Goal: Task Accomplishment & Management: Complete application form

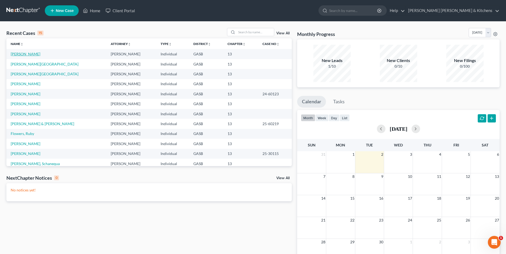
click at [17, 55] on link "[PERSON_NAME]" at bounding box center [26, 54] width 30 height 5
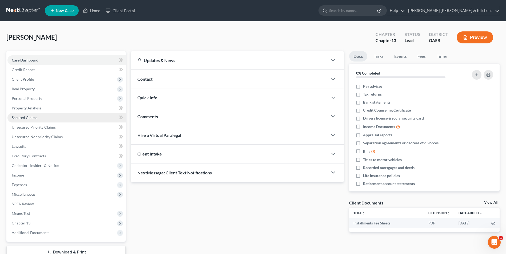
click at [31, 118] on span "Secured Claims" at bounding box center [25, 118] width 26 height 5
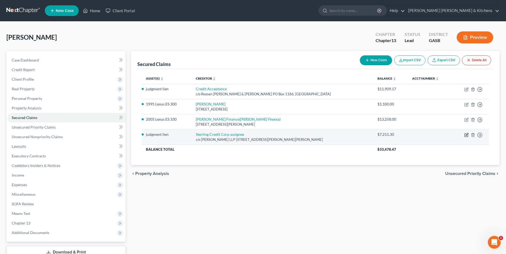
click at [467, 134] on icon "button" at bounding box center [466, 135] width 4 height 4
select select "10"
select select "0"
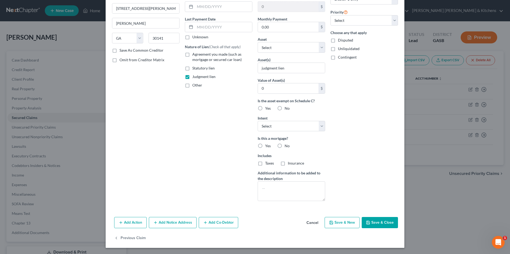
scroll to position [57, 0]
click at [313, 224] on button "Cancel" at bounding box center [312, 223] width 20 height 11
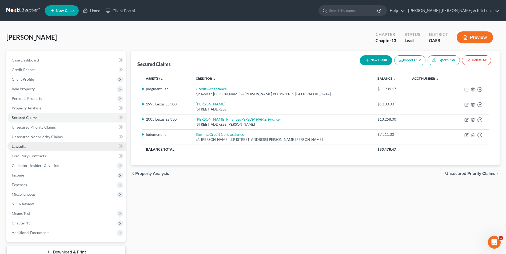
click at [16, 146] on span "Lawsuits" at bounding box center [19, 146] width 14 height 5
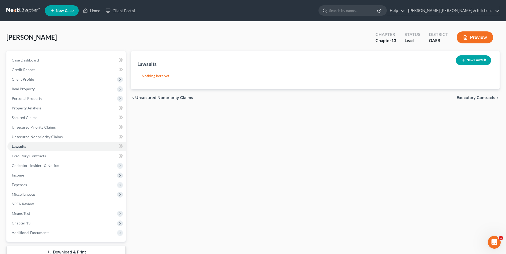
click at [476, 62] on button "New Lawsuit" at bounding box center [473, 60] width 35 height 10
select select "0"
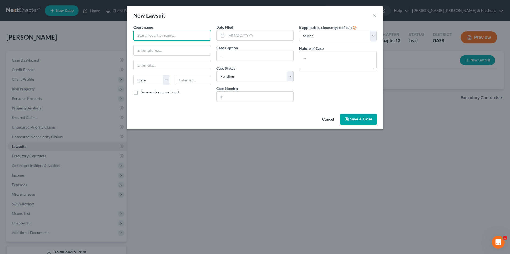
click at [187, 35] on input "text" at bounding box center [172, 35] width 78 height 11
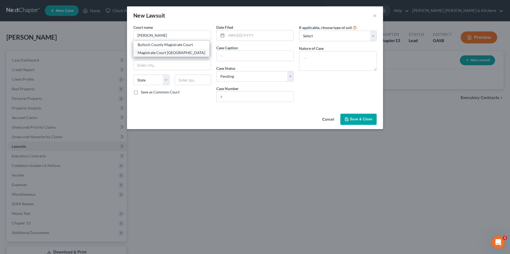
click at [185, 50] on div "Magistrate Court [GEOGRAPHIC_DATA]" at bounding box center [171, 52] width 67 height 5
type input "Magistrate Court [GEOGRAPHIC_DATA]"
type input "PO Box 1004"
type input "Statesboro"
select select "10"
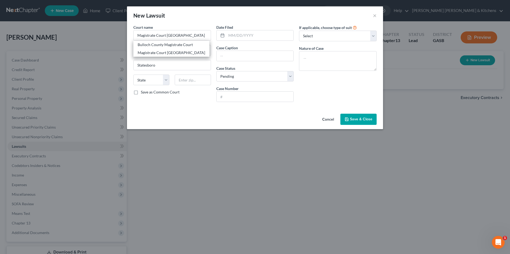
type input "30459"
click at [233, 35] on input "text" at bounding box center [259, 35] width 67 height 10
type input "[DATE]"
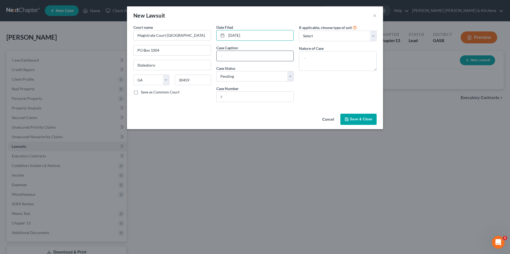
click at [234, 60] on input "text" at bounding box center [255, 56] width 77 height 10
type input "Sterling Credit Corp assignee of Sell Em All Motoris"
click at [220, 98] on input "24-2161-GR" at bounding box center [255, 97] width 77 height 10
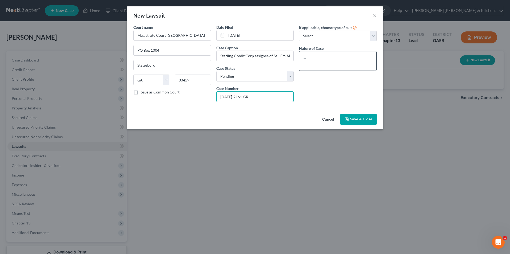
type input "[DATE]-2161-GR"
click at [337, 63] on textarea at bounding box center [338, 61] width 78 height 20
type textarea "suit on acct"
click at [353, 122] on button "Save & Close" at bounding box center [358, 119] width 36 height 11
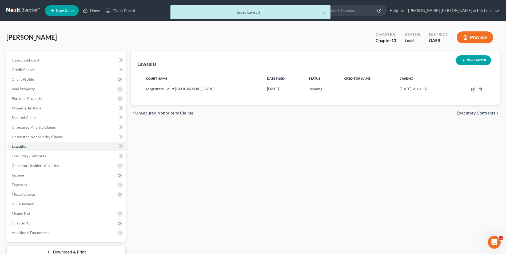
click at [474, 37] on button "Preview" at bounding box center [475, 37] width 37 height 12
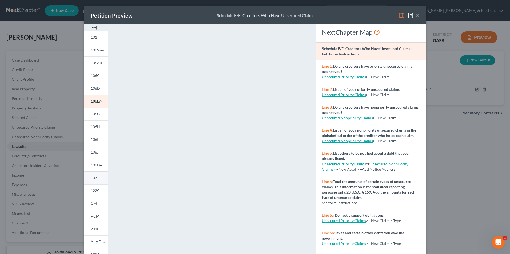
click at [92, 178] on span "107" at bounding box center [94, 178] width 6 height 5
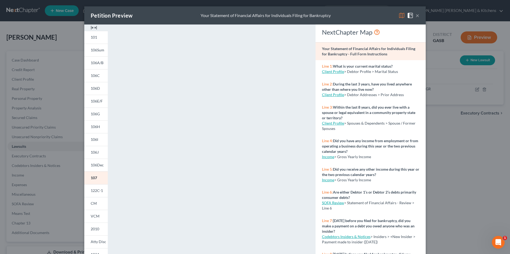
click at [443, 169] on div "Petition Preview Your Statement of Financial Affairs for Individuals Filing for…" at bounding box center [255, 127] width 510 height 254
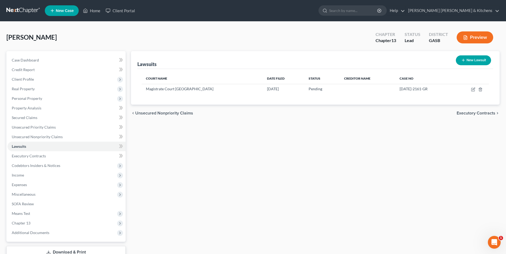
click at [469, 61] on button "New Lawsuit" at bounding box center [473, 60] width 35 height 10
select select "0"
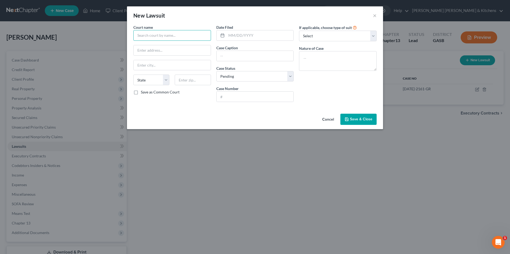
click at [160, 40] on input "text" at bounding box center [172, 35] width 78 height 11
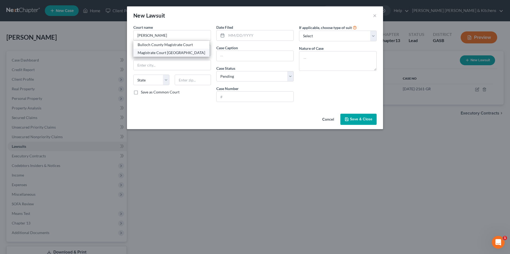
click at [160, 51] on div "Magistrate Court [GEOGRAPHIC_DATA]" at bounding box center [171, 52] width 67 height 5
type input "Magistrate Court [GEOGRAPHIC_DATA]"
type input "PO Box 1004"
type input "Statesboro"
select select "10"
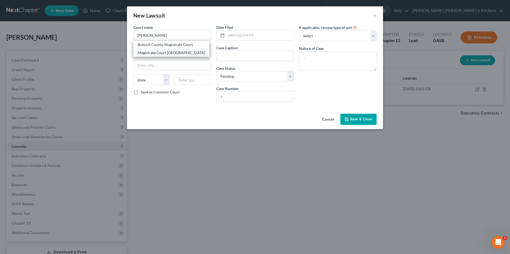
type input "30459"
click at [233, 34] on input "text" at bounding box center [259, 35] width 67 height 10
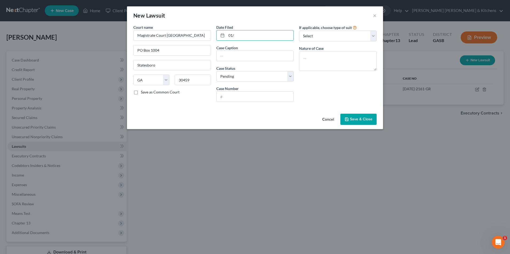
type input "[DATE]"
click at [234, 59] on input "text" at bounding box center [255, 56] width 77 height 10
drag, startPoint x: 251, startPoint y: 57, endPoint x: 290, endPoint y: 54, distance: 39.4
click at [290, 54] on input "Credit Acceptance Corp v [PERSON_NAME]" at bounding box center [255, 56] width 77 height 10
type input "Credit Acceptance v [PERSON_NAME]"
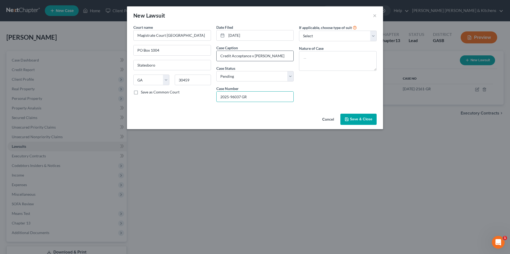
type input "2025-96037 GR"
click at [345, 60] on textarea at bounding box center [338, 61] width 78 height 20
type textarea "suit on acct"
click at [363, 121] on span "Save & Close" at bounding box center [361, 119] width 22 height 5
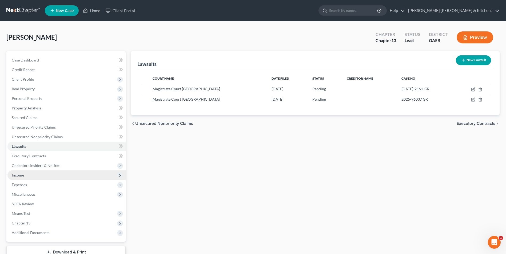
click at [19, 173] on span "Income" at bounding box center [18, 175] width 12 height 5
click at [42, 179] on span "Income" at bounding box center [66, 176] width 118 height 10
click at [28, 176] on span "Income" at bounding box center [66, 176] width 118 height 10
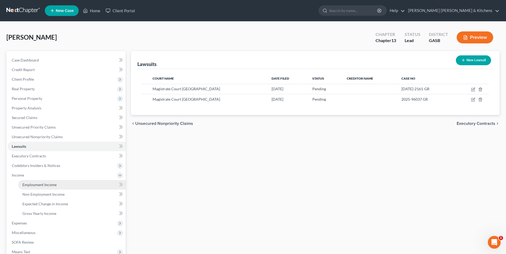
click at [39, 185] on span "Employment Income" at bounding box center [39, 185] width 34 height 5
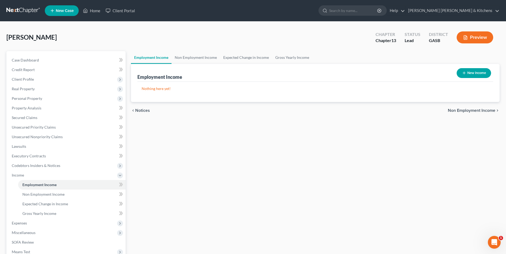
click at [481, 73] on button "New Income" at bounding box center [474, 73] width 34 height 10
select select "0"
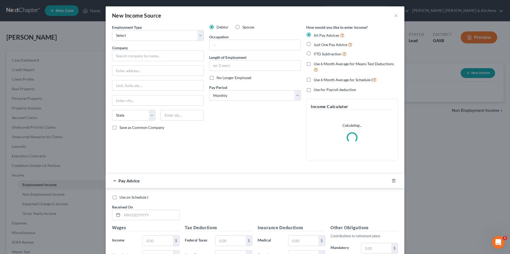
click at [314, 54] on label "YTD Subtraction" at bounding box center [330, 54] width 33 height 6
click at [316, 54] on input "YTD Subtraction" at bounding box center [317, 52] width 3 height 3
radio input "true"
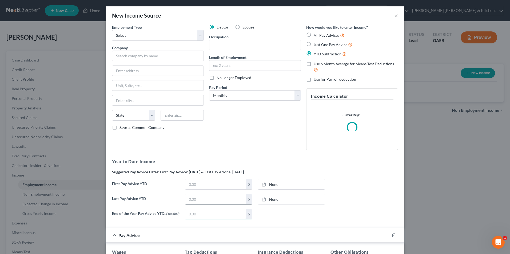
drag, startPoint x: 194, startPoint y: 215, endPoint x: 192, endPoint y: 204, distance: 10.5
click at [194, 215] on input "text" at bounding box center [215, 214] width 61 height 10
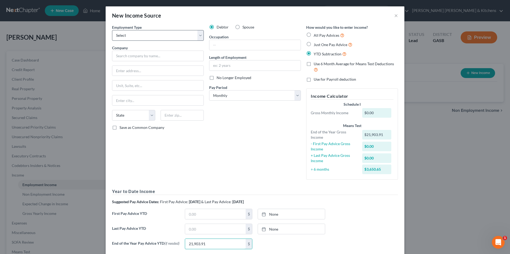
type input "21,903.91"
click at [119, 36] on select "Select Full or [DEMOGRAPHIC_DATA] Employment Self Employment" at bounding box center [158, 35] width 92 height 11
select select "0"
click at [112, 30] on select "Select Full or [DEMOGRAPHIC_DATA] Employment Self Employment" at bounding box center [158, 35] width 92 height 11
click at [121, 57] on input "text" at bounding box center [158, 56] width 92 height 11
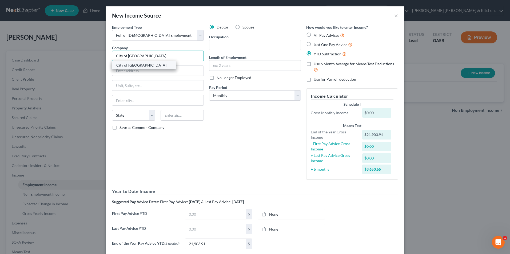
type input "City of [GEOGRAPHIC_DATA]"
click at [128, 66] on div "City of [GEOGRAPHIC_DATA]" at bounding box center [143, 65] width 55 height 5
type input "[STREET_ADDRESS]"
type input "Statesboro"
select select "10"
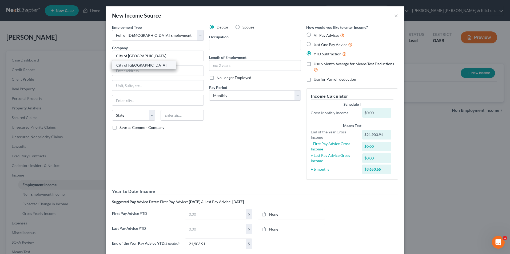
type input "30458"
drag, startPoint x: 149, startPoint y: 77, endPoint x: 116, endPoint y: 77, distance: 32.8
click at [117, 77] on div "Employment Type * Select Full or [DEMOGRAPHIC_DATA] Employment Self Employment …" at bounding box center [157, 105] width 97 height 160
type input "5"
type input "PO Box 348"
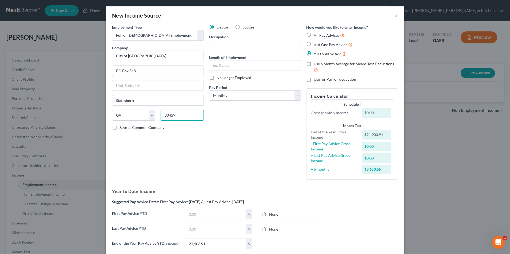
type input "30459"
click at [242, 44] on input "text" at bounding box center [254, 45] width 91 height 10
type input "grounds maintenance"
type input "3 yrs"
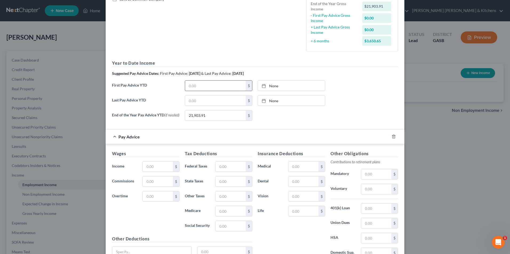
scroll to position [133, 0]
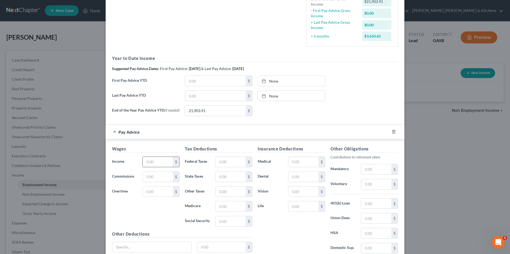
click at [155, 167] on input "text" at bounding box center [158, 162] width 30 height 10
type input "2"
type input "3,722.85"
click at [233, 164] on input "text" at bounding box center [231, 162] width 30 height 10
type input "652.07"
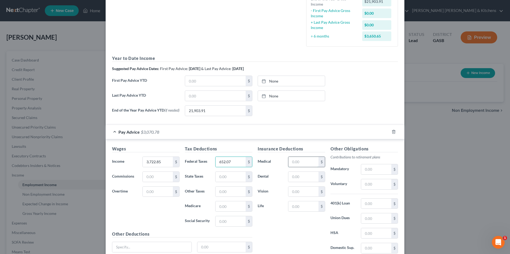
click at [304, 164] on input "text" at bounding box center [303, 162] width 30 height 10
type input "246.24"
click at [374, 247] on input "text" at bounding box center [376, 249] width 30 height 10
type input "433.41"
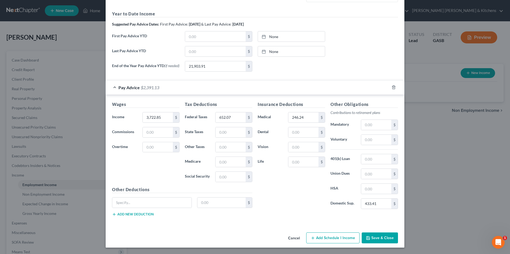
click at [388, 241] on button "Save & Close" at bounding box center [380, 238] width 36 height 11
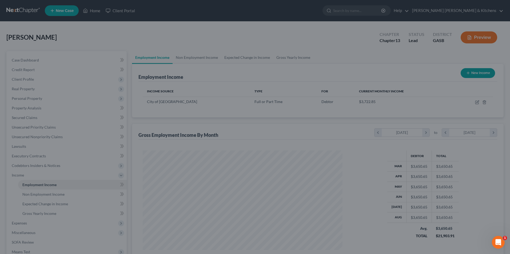
scroll to position [99, 209]
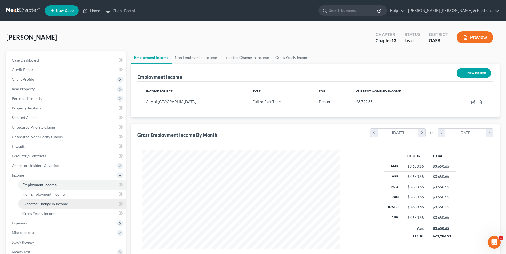
click at [49, 206] on span "Expected Change in Income" at bounding box center [45, 204] width 46 height 5
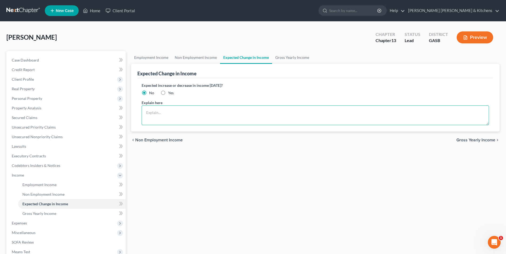
click at [180, 115] on textarea at bounding box center [315, 116] width 347 height 20
type textarea "debtor paid biweekly at $20.04 an hour. Sch I calculated using [DATE] pay perio…"
click at [29, 194] on span "Non Employment Income" at bounding box center [43, 194] width 42 height 5
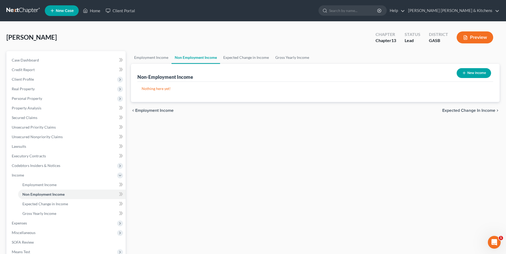
click at [466, 76] on button "New Income" at bounding box center [474, 73] width 34 height 10
select select "0"
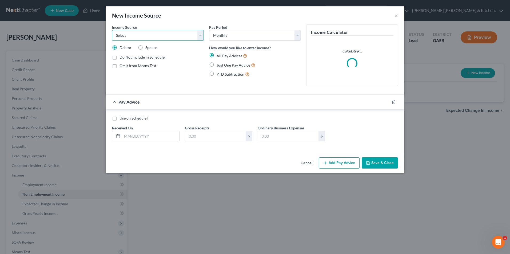
click at [131, 38] on select "Select Unemployment Disability (from employer) Pension Retirement Social Securi…" at bounding box center [158, 35] width 92 height 11
select select "13"
click at [112, 30] on select "Select Unemployment Disability (from employer) Pension Retirement Social Securi…" at bounding box center [158, 35] width 92 height 11
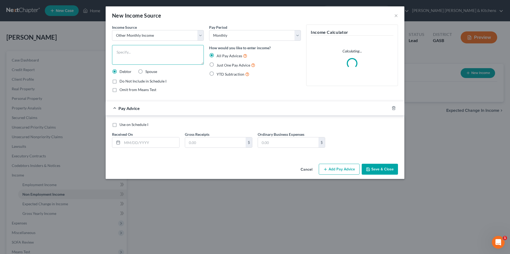
click at [128, 60] on textarea at bounding box center [158, 55] width 92 height 20
type textarea "prorated tax refund"
click at [217, 65] on label "Just One Pay Advice" at bounding box center [236, 65] width 39 height 6
click at [219, 65] on input "Just One Pay Advice" at bounding box center [220, 63] width 3 height 3
radio input "true"
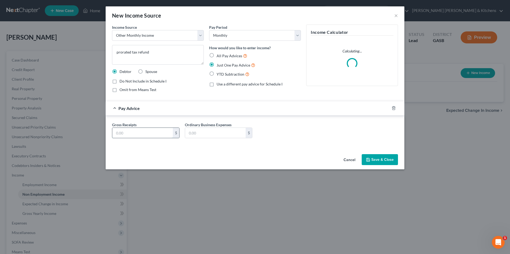
click at [151, 130] on input "text" at bounding box center [142, 133] width 61 height 10
type input "844.41"
type input "0.00"
click at [387, 161] on button "Save & Close" at bounding box center [380, 159] width 36 height 11
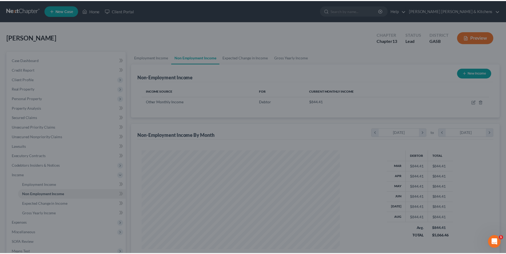
scroll to position [266646, 266536]
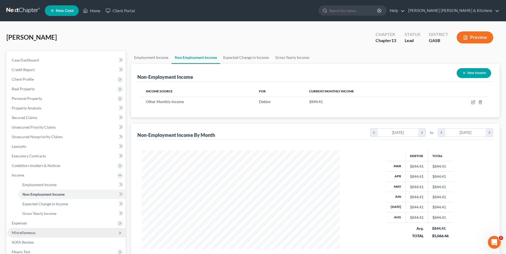
click at [17, 233] on span "Miscellaneous" at bounding box center [24, 233] width 24 height 5
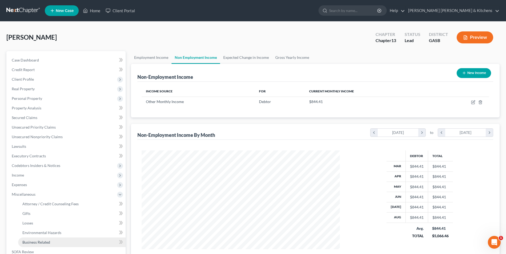
click at [35, 239] on link "Business Related" at bounding box center [71, 243] width 107 height 10
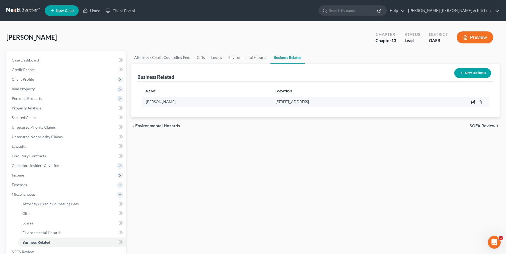
click at [473, 103] on icon "button" at bounding box center [473, 102] width 2 height 2
select select "sole_proprietor"
select select "10"
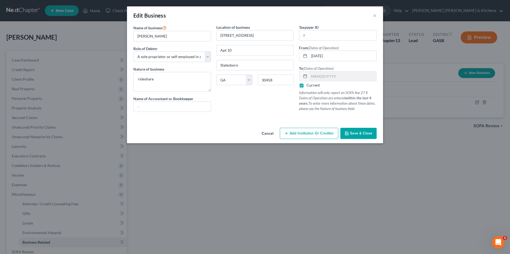
click at [266, 134] on button "Cancel" at bounding box center [267, 134] width 20 height 11
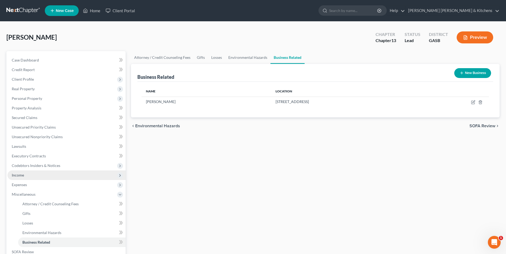
drag, startPoint x: 26, startPoint y: 176, endPoint x: 49, endPoint y: 178, distance: 22.5
click at [26, 176] on span "Income" at bounding box center [66, 176] width 118 height 10
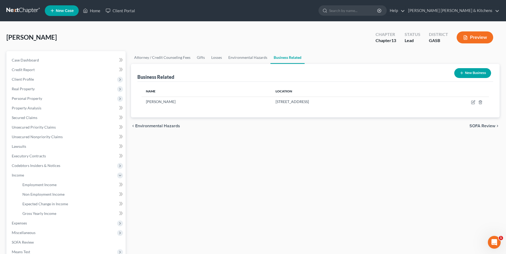
click at [476, 71] on button "New Business" at bounding box center [472, 73] width 37 height 10
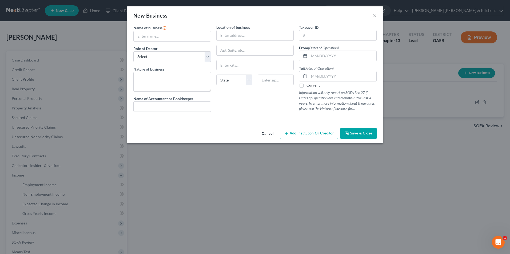
click at [269, 135] on button "Cancel" at bounding box center [267, 134] width 20 height 11
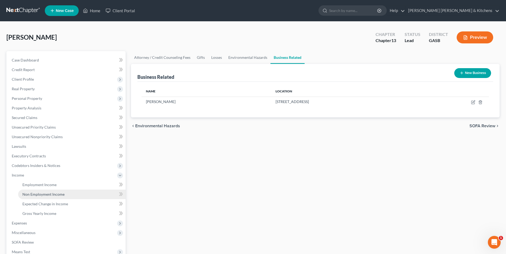
click at [44, 196] on span "Non Employment Income" at bounding box center [43, 194] width 42 height 5
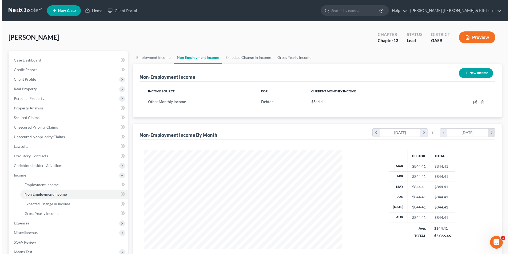
scroll to position [99, 209]
click at [463, 71] on icon "button" at bounding box center [464, 73] width 4 height 4
select select "0"
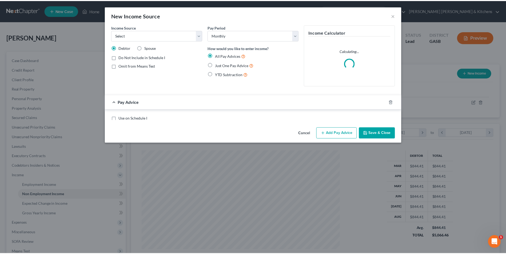
scroll to position [100, 211]
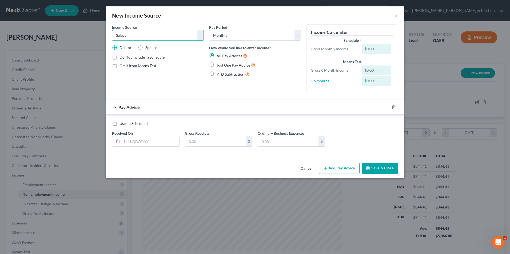
click at [136, 32] on select "Select Unemployment Disability (from employer) Pension Retirement Social Securi…" at bounding box center [158, 35] width 92 height 11
select select "13"
click at [112, 30] on select "Select Unemployment Disability (from employer) Pension Retirement Social Securi…" at bounding box center [158, 35] width 92 height 11
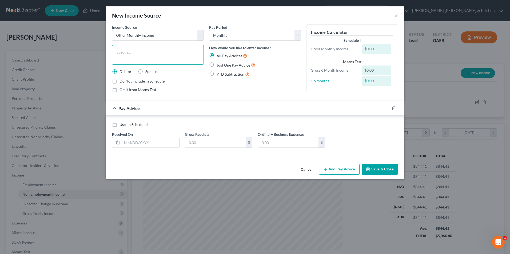
click at [125, 62] on textarea at bounding box center [158, 55] width 92 height 20
type textarea "Rideshare"
click at [217, 63] on label "Just One Pay Advice" at bounding box center [236, 65] width 39 height 6
click at [219, 63] on input "Just One Pay Advice" at bounding box center [220, 63] width 3 height 3
radio input "true"
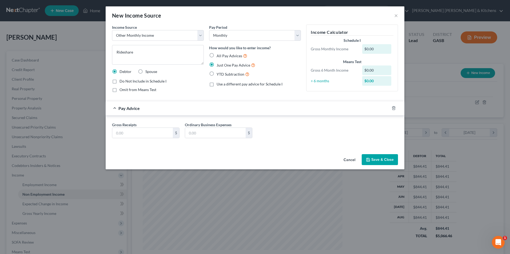
click at [120, 81] on label "Do Not Include in Schedule I" at bounding box center [143, 81] width 47 height 5
click at [122, 81] on input "Do Not Include in Schedule I" at bounding box center [123, 80] width 3 height 3
checkbox input "true"
click at [132, 134] on input "text" at bounding box center [142, 133] width 61 height 10
type input "156.67"
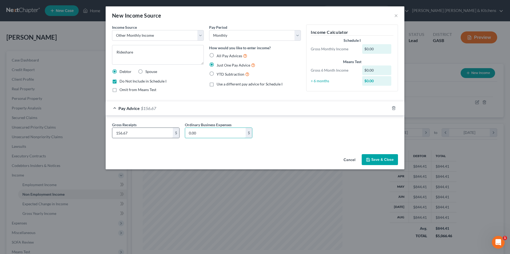
type input "0.00"
click at [384, 164] on button "Save & Close" at bounding box center [380, 159] width 36 height 11
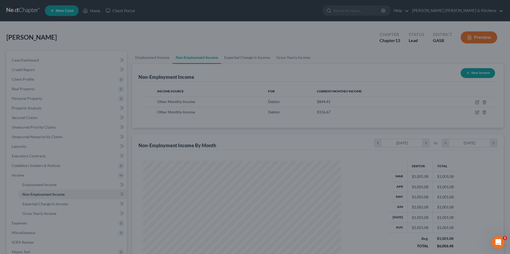
scroll to position [266646, 266536]
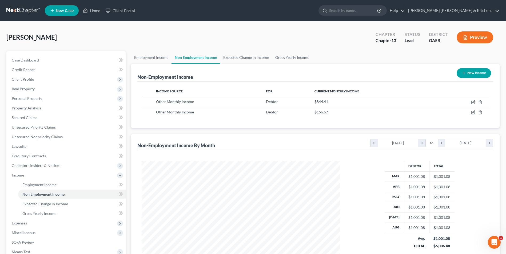
click at [471, 42] on button "Preview" at bounding box center [475, 37] width 37 height 12
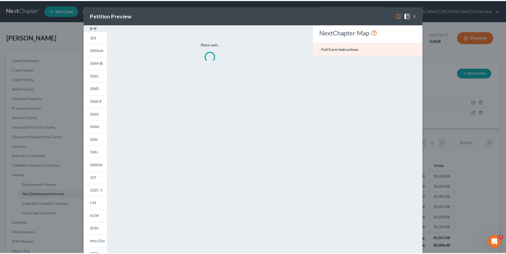
scroll to position [100, 211]
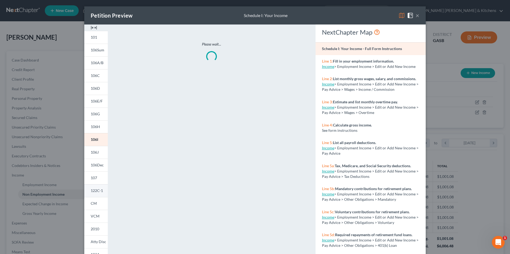
click at [94, 191] on span "122C-1" at bounding box center [97, 191] width 12 height 5
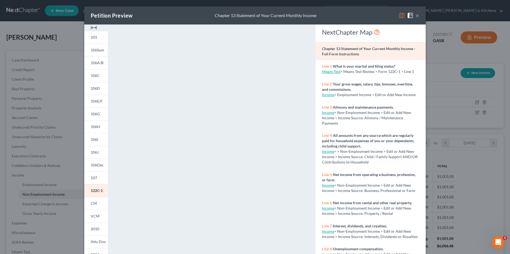
click at [443, 100] on div "Petition Preview Chapter 13 Statement of Your Current Monthly Income × 101 106S…" at bounding box center [255, 127] width 510 height 254
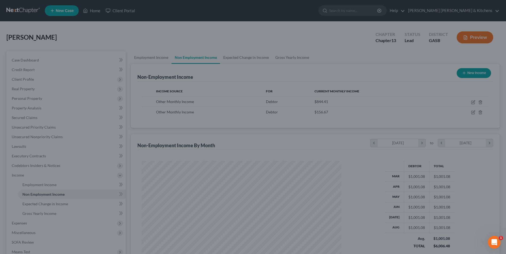
scroll to position [266646, 266536]
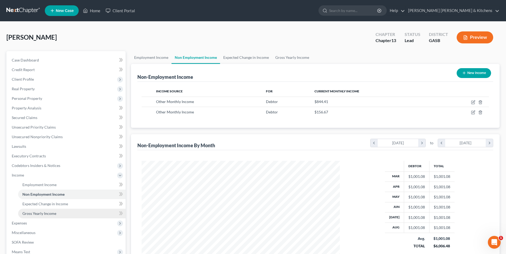
click at [54, 217] on link "Gross Yearly Income" at bounding box center [71, 214] width 107 height 10
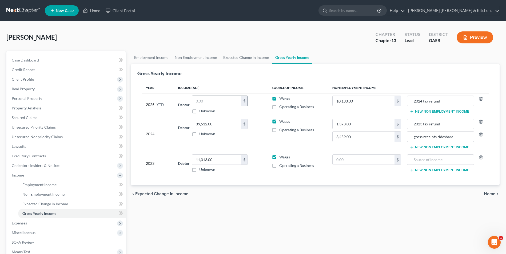
click at [234, 105] on input "text" at bounding box center [216, 101] width 49 height 10
type input "26,399.60"
click at [22, 225] on span "Expenses" at bounding box center [19, 223] width 15 height 5
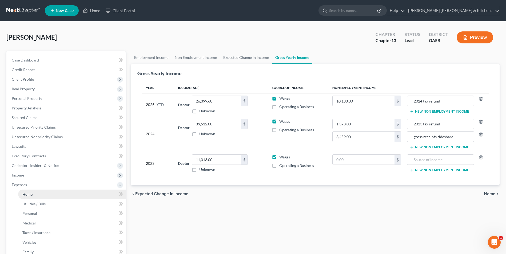
click at [30, 198] on link "Home" at bounding box center [71, 195] width 107 height 10
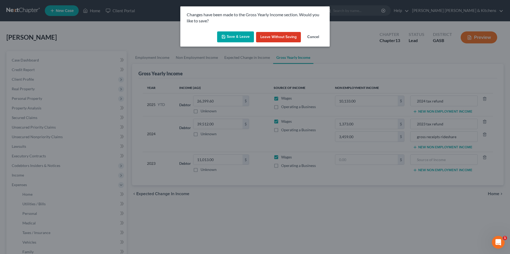
click at [239, 36] on button "Save & Leave" at bounding box center [235, 36] width 37 height 11
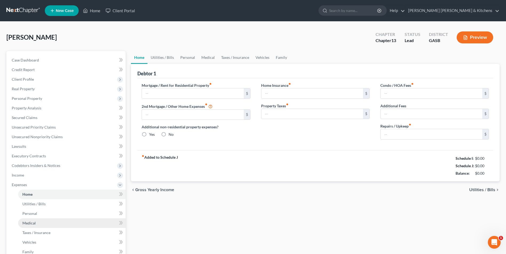
type input "0.00"
radio input "true"
type input "0.00"
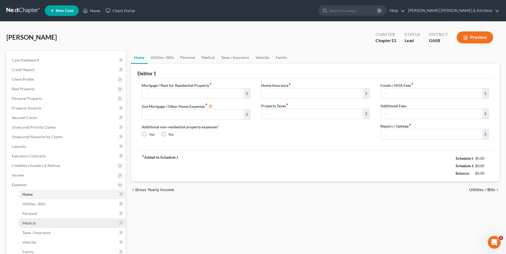
type input "0.00"
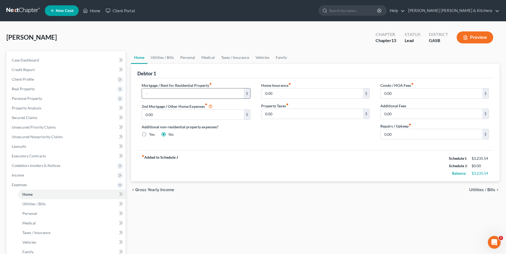
click at [158, 97] on input "text" at bounding box center [193, 94] width 102 height 10
type input "700"
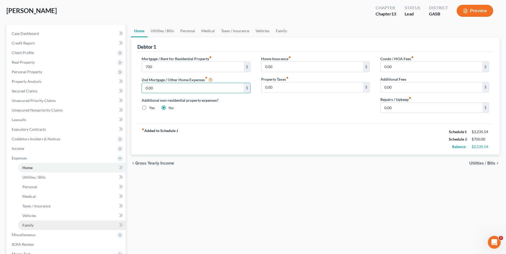
click at [38, 226] on link "Family" at bounding box center [71, 226] width 107 height 10
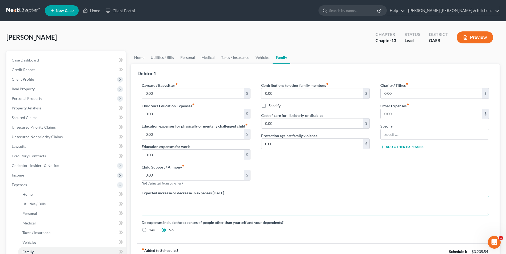
click at [175, 205] on textarea at bounding box center [315, 206] width 347 height 20
type textarea "utilities are included in rent."
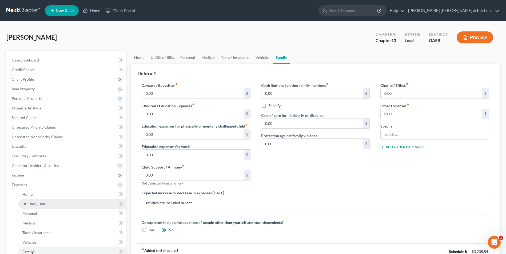
click at [37, 205] on span "Utilities / Bills" at bounding box center [33, 204] width 23 height 5
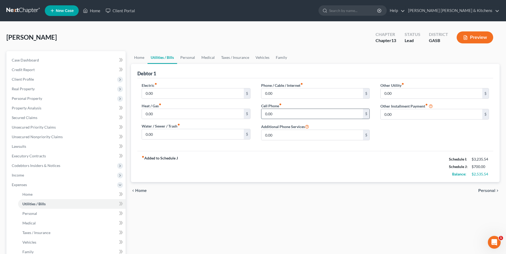
click at [281, 117] on input "0.00" at bounding box center [312, 114] width 102 height 10
type input "65"
click at [483, 192] on span "Personal" at bounding box center [486, 191] width 17 height 4
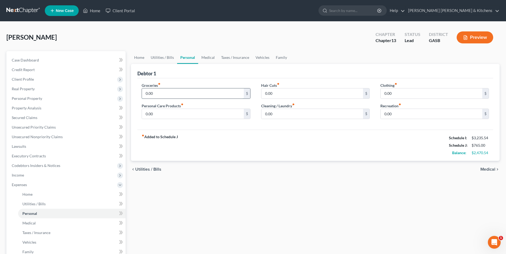
click at [181, 98] on input "0.00" at bounding box center [193, 94] width 102 height 10
type input "600"
type input "60"
type input "90"
click at [488, 168] on span "Medical" at bounding box center [487, 170] width 15 height 4
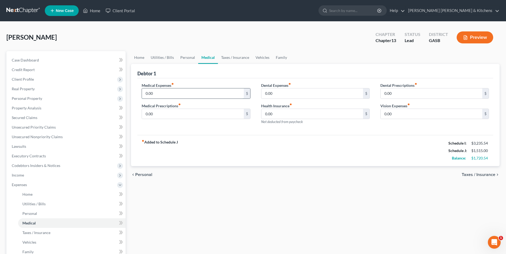
click at [164, 94] on input "0.00" at bounding box center [193, 94] width 102 height 10
type input "250"
click at [472, 174] on span "Taxes / Insurance" at bounding box center [479, 175] width 34 height 4
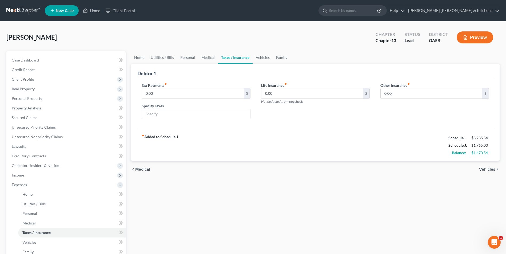
click at [472, 174] on div "chevron_left Medical Vehicles chevron_right" at bounding box center [315, 169] width 369 height 17
click at [490, 168] on span "Vehicles" at bounding box center [487, 170] width 16 height 4
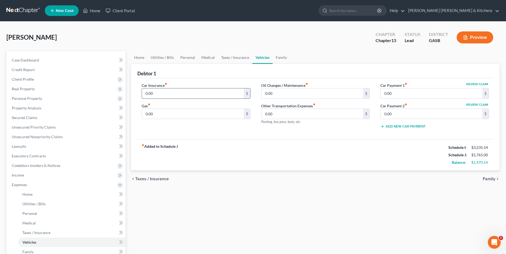
click at [163, 93] on input "0.00" at bounding box center [193, 94] width 102 height 10
type input "190"
type input "350"
click at [483, 179] on span "Family" at bounding box center [489, 179] width 13 height 4
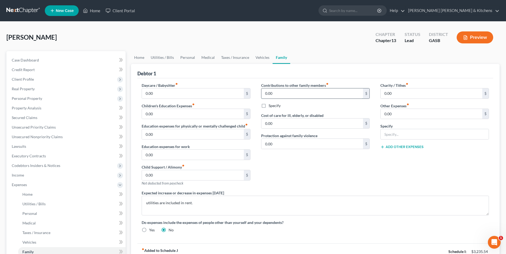
click at [277, 95] on input "0.00" at bounding box center [312, 94] width 102 height 10
type input "200"
click at [269, 107] on label "Specify" at bounding box center [275, 105] width 12 height 5
click at [271, 107] on input "Specify" at bounding box center [272, 104] width 3 height 3
checkbox input "true"
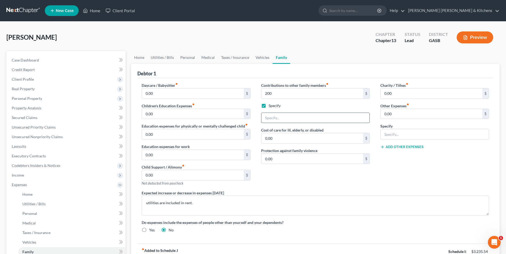
click at [271, 118] on input "text" at bounding box center [315, 118] width 108 height 10
type input "$ to kids"
click at [400, 116] on input "0.00" at bounding box center [432, 114] width 102 height 10
type input "5"
type input "[PERSON_NAME]'s - prorated"
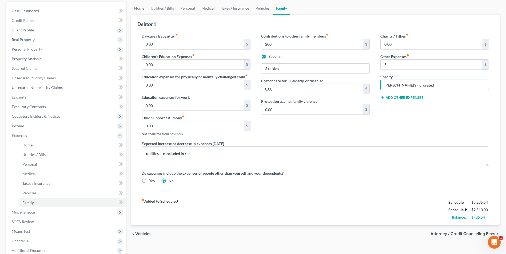
scroll to position [53, 0]
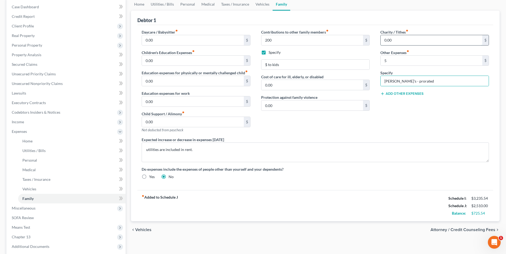
click at [400, 43] on input "0.00" at bounding box center [432, 40] width 102 height 10
type input "50"
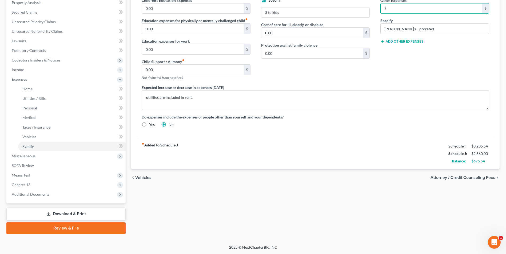
scroll to position [106, 0]
click at [15, 155] on span "Miscellaneous" at bounding box center [24, 156] width 24 height 5
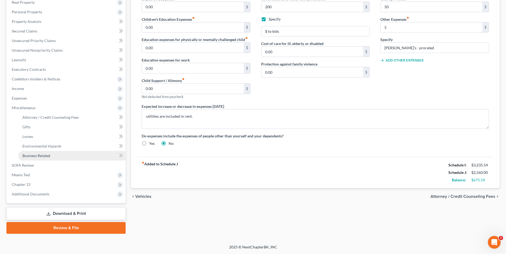
scroll to position [87, 0]
click at [27, 118] on span "Attorney / Credit Counseling Fees" at bounding box center [50, 117] width 56 height 5
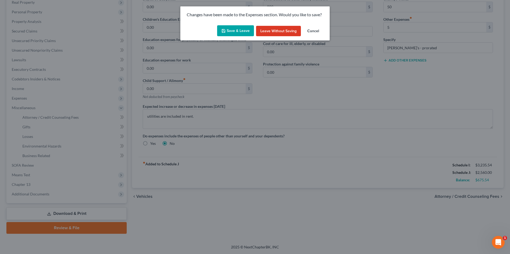
click at [231, 31] on button "Save & Leave" at bounding box center [235, 30] width 37 height 11
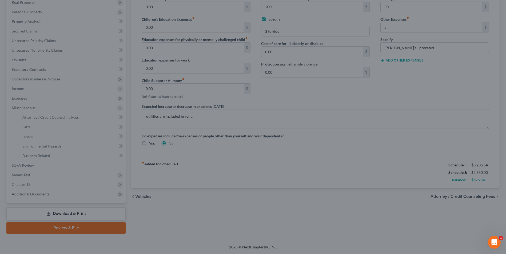
type input "200.00"
type input "50.00"
type input "5.00"
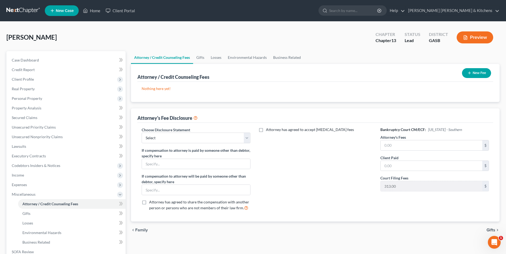
click at [473, 74] on button "New Fee" at bounding box center [476, 73] width 29 height 10
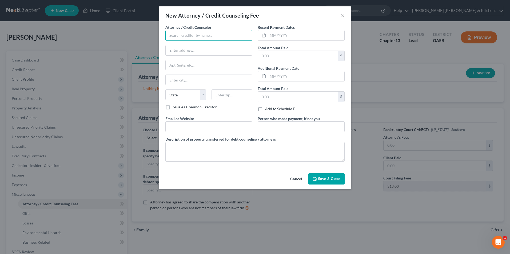
click at [180, 34] on input "text" at bounding box center [208, 35] width 87 height 11
type input "[PERSON_NAME] Credit & Debt Counseling"
type input "online"
click at [285, 56] on input "text" at bounding box center [298, 56] width 80 height 10
type input "25.00"
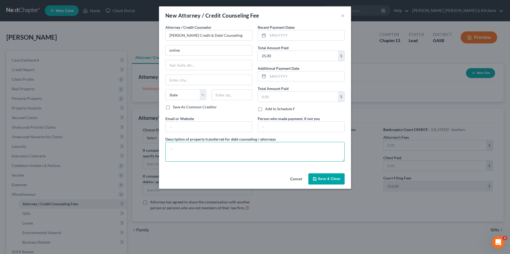
click at [223, 151] on textarea at bounding box center [254, 152] width 179 height 20
type textarea "$25 for pre counseling"
click at [329, 176] on button "Save & Close" at bounding box center [326, 179] width 36 height 11
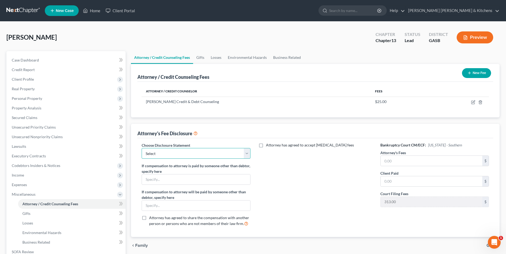
drag, startPoint x: 162, startPoint y: 154, endPoint x: 162, endPoint y: 157, distance: 3.0
click at [162, 154] on select "Select Disclosure of Compensation of Attorney For Debtors" at bounding box center [196, 153] width 109 height 11
select select "0"
click at [142, 148] on select "Select Disclosure of Compensation of Attorney For Debtors" at bounding box center [196, 153] width 109 height 11
click at [385, 164] on input "text" at bounding box center [432, 161] width 102 height 10
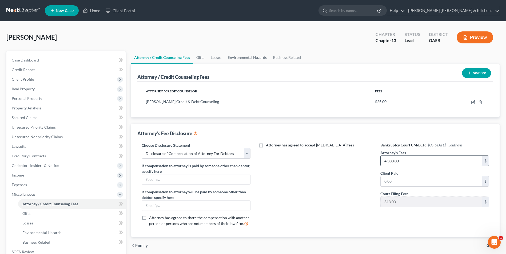
type input "4,500.00"
type input "0.00"
click at [26, 214] on span "Gifts" at bounding box center [26, 214] width 8 height 5
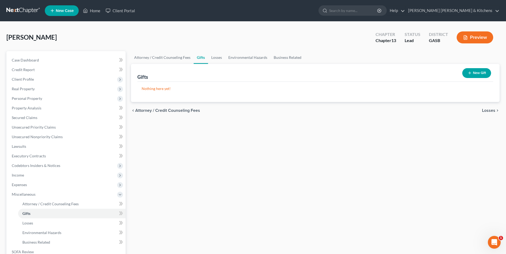
click at [471, 76] on button "New Gift" at bounding box center [476, 73] width 29 height 10
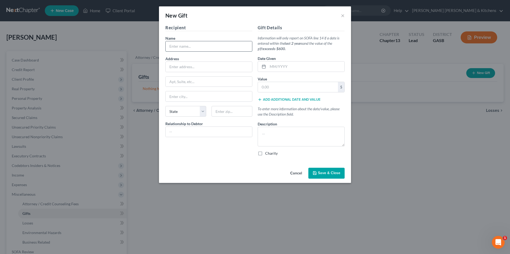
click at [174, 46] on input "text" at bounding box center [209, 46] width 86 height 10
type input "[DEMOGRAPHIC_DATA]"
click at [177, 132] on input "text" at bounding box center [209, 132] width 86 height 10
type input "none"
click at [285, 69] on input "text" at bounding box center [306, 67] width 77 height 10
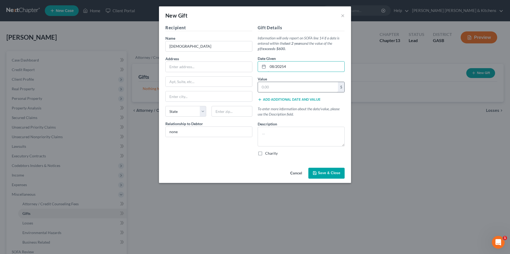
type input "08/2025"
click at [297, 86] on input "text" at bounding box center [298, 87] width 80 height 10
type input "400"
click at [278, 133] on textarea at bounding box center [301, 137] width 87 height 20
type textarea "approx tithes paid YTD"
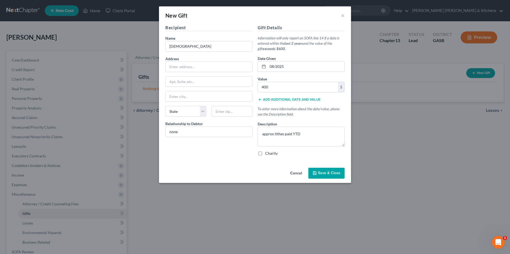
click at [265, 153] on label "Charity" at bounding box center [271, 153] width 13 height 5
click at [267, 153] on input "Charity" at bounding box center [268, 152] width 3 height 3
checkbox input "true"
click at [318, 172] on button "Save & Close" at bounding box center [326, 173] width 36 height 11
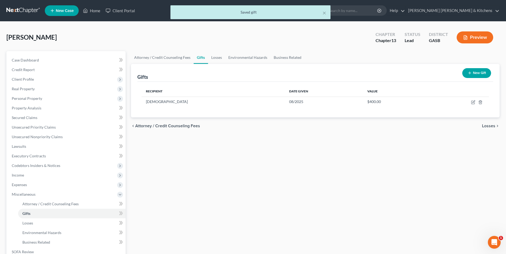
click at [473, 73] on button "New Gift" at bounding box center [476, 73] width 29 height 10
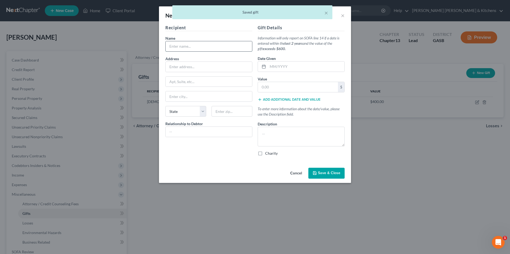
click at [186, 47] on input "text" at bounding box center [209, 46] width 86 height 10
type input "[DEMOGRAPHIC_DATA]"
type input "none"
type input "08/2025"
type input "400"
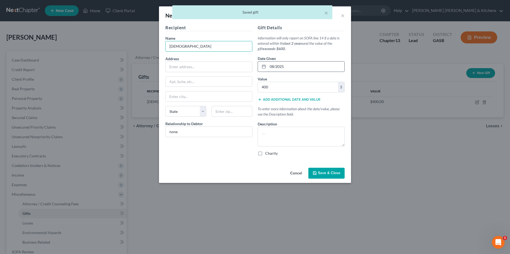
click at [285, 67] on input "08/2025" at bounding box center [306, 67] width 77 height 10
drag, startPoint x: 285, startPoint y: 67, endPoint x: 264, endPoint y: 69, distance: 20.3
click at [264, 69] on div "08/2025" at bounding box center [301, 66] width 87 height 11
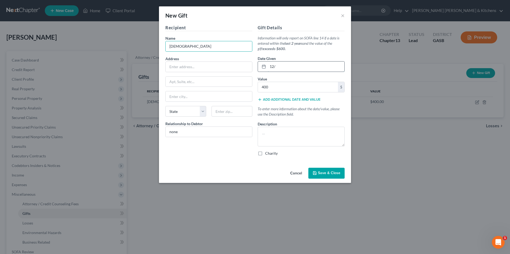
type input "12/2024"
type input "600"
click at [299, 140] on textarea at bounding box center [301, 137] width 87 height 20
type textarea "approx tithes paid in [DATE]"
click at [265, 152] on label "Charity" at bounding box center [271, 153] width 13 height 5
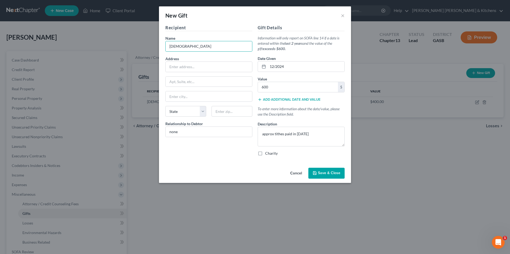
click at [267, 152] on input "Charity" at bounding box center [268, 152] width 3 height 3
checkbox input "true"
click at [328, 173] on span "Save & Close" at bounding box center [329, 173] width 22 height 5
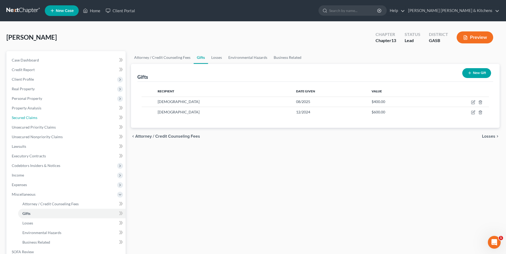
drag, startPoint x: 30, startPoint y: 116, endPoint x: 152, endPoint y: 133, distance: 123.1
click at [30, 116] on span "Secured Claims" at bounding box center [25, 118] width 26 height 5
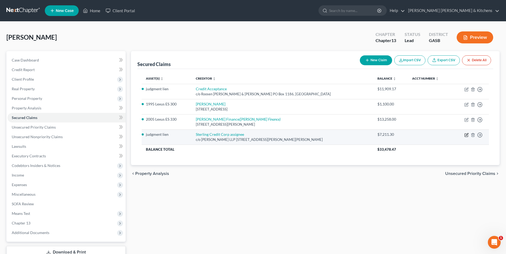
click at [466, 134] on icon "button" at bounding box center [466, 135] width 3 height 3
select select "10"
select select "0"
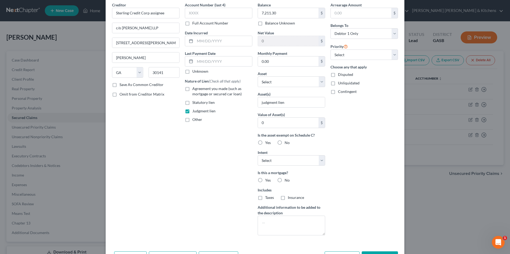
scroll to position [57, 0]
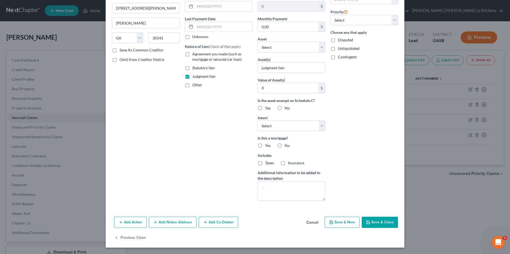
click at [175, 220] on button "Add Notice Address" at bounding box center [173, 222] width 48 height 11
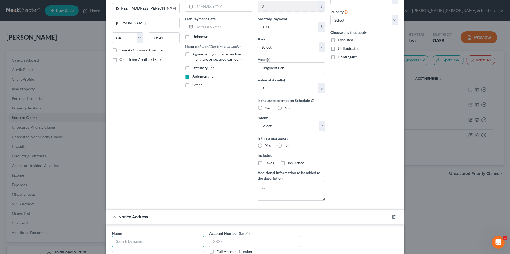
click at [142, 242] on input "text" at bounding box center [158, 242] width 92 height 11
type input "Sterling Credit Corp"
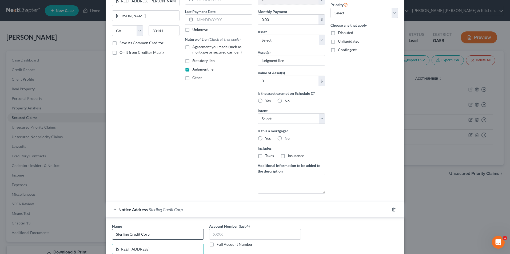
type input "[STREET_ADDRESS]"
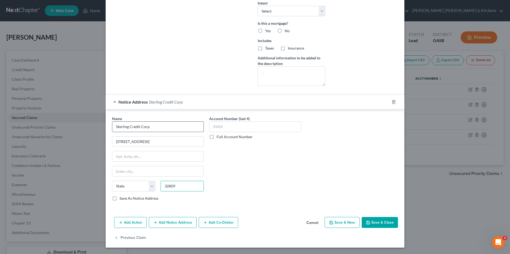
type input "32809"
type input "Orlando"
select select "9"
click at [222, 126] on input "text" at bounding box center [255, 127] width 92 height 11
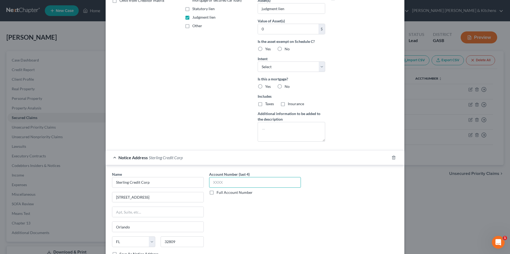
scroll to position [12, 0]
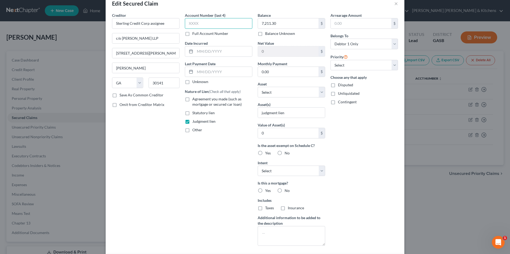
click at [200, 23] on input "text" at bounding box center [218, 23] width 67 height 11
type input "1"
type input "[DATE]"
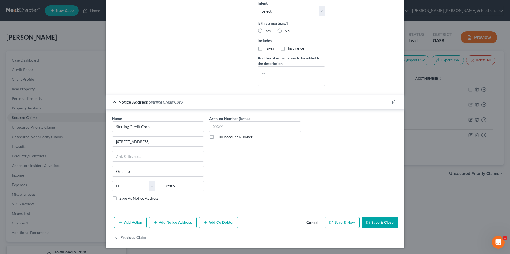
click at [378, 228] on button "Save & Close" at bounding box center [380, 222] width 36 height 11
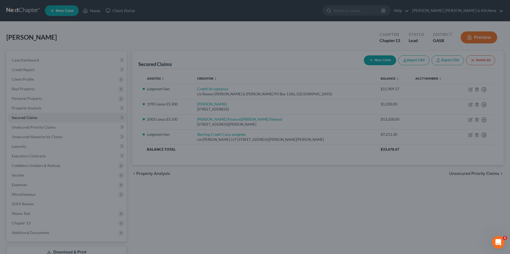
type input "0"
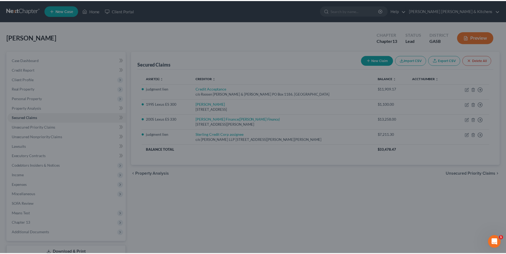
scroll to position [0, 0]
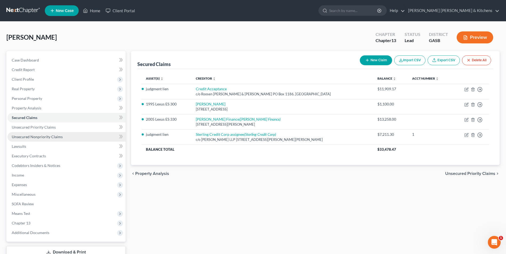
click at [33, 140] on link "Unsecured Nonpriority Claims" at bounding box center [66, 137] width 118 height 10
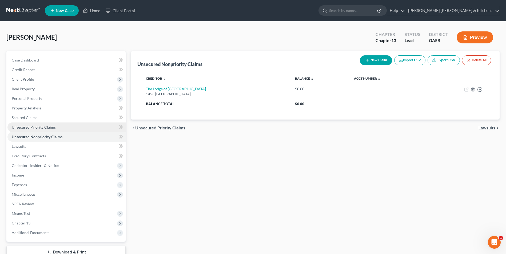
click at [38, 128] on span "Unsecured Priority Claims" at bounding box center [34, 127] width 44 height 5
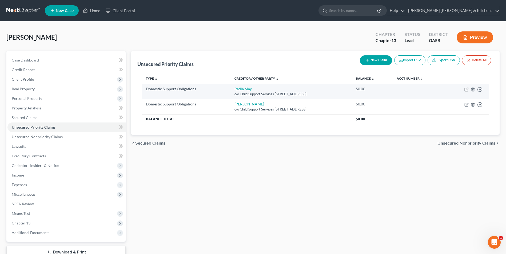
click at [467, 90] on icon "button" at bounding box center [467, 89] width 2 height 2
select select "10"
select select "0"
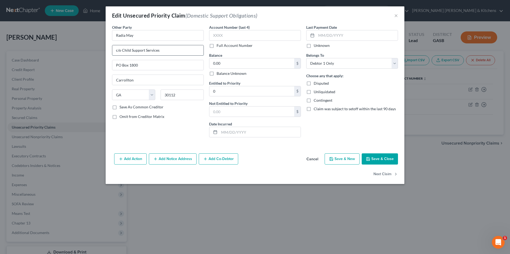
drag, startPoint x: 122, startPoint y: 51, endPoint x: 186, endPoint y: 53, distance: 63.2
click at [186, 53] on input "c/o Child Support Services" at bounding box center [157, 50] width 91 height 10
type input "c/o Ga Dept of Human Svcs"
click at [391, 162] on button "Save & Close" at bounding box center [380, 159] width 36 height 11
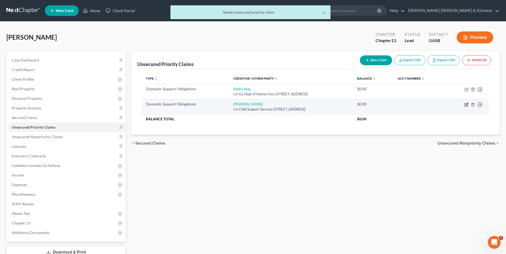
click at [467, 104] on icon "button" at bounding box center [466, 105] width 4 height 4
select select "10"
select select "0"
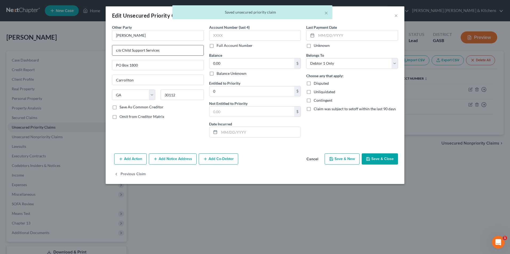
click at [167, 48] on input "c/o Child Support Services" at bounding box center [157, 50] width 91 height 10
drag, startPoint x: 124, startPoint y: 49, endPoint x: 198, endPoint y: 37, distance: 76.0
click at [191, 53] on input "c/o Child Support Services" at bounding box center [157, 50] width 91 height 10
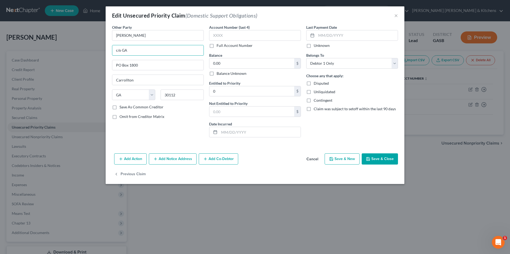
type input "c/o Ga Dept of Human Svcs"
click at [369, 156] on button "Save & Close" at bounding box center [380, 159] width 36 height 11
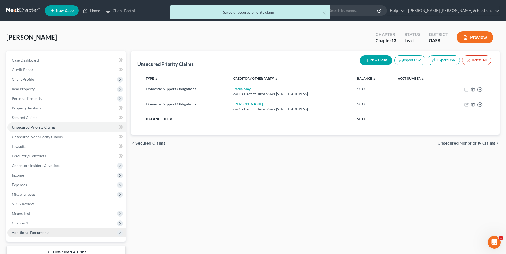
click at [31, 232] on span "Additional Documents" at bounding box center [31, 233] width 38 height 5
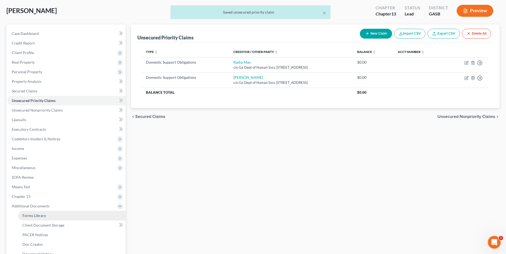
click at [30, 217] on span "Forms Library" at bounding box center [33, 216] width 23 height 5
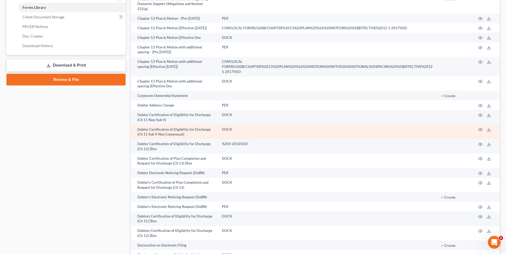
scroll to position [240, 0]
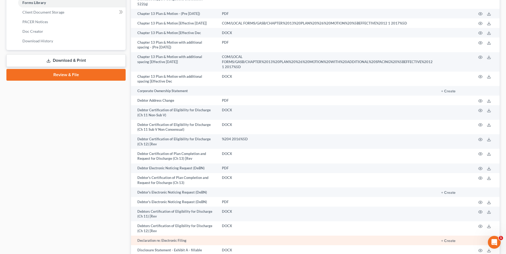
click at [451, 236] on td "+ Create" at bounding box center [454, 241] width 35 height 10
click at [451, 240] on button "+ Create" at bounding box center [448, 242] width 14 height 4
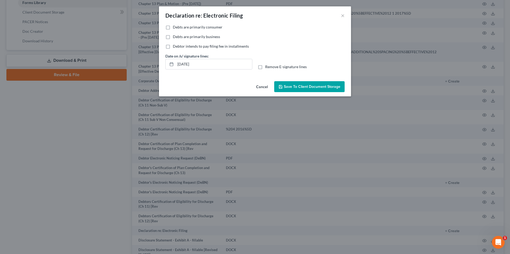
click at [173, 27] on label "Debts are primarily consumer" at bounding box center [198, 27] width 50 height 5
click at [175, 27] on input "Debts are primarily consumer" at bounding box center [176, 26] width 3 height 3
checkbox input "true"
drag, startPoint x: 209, startPoint y: 67, endPoint x: 172, endPoint y: 70, distance: 37.5
click at [172, 70] on div "Date on /s/ signature lines: [DATE] Remove E-signature lines" at bounding box center [255, 63] width 185 height 21
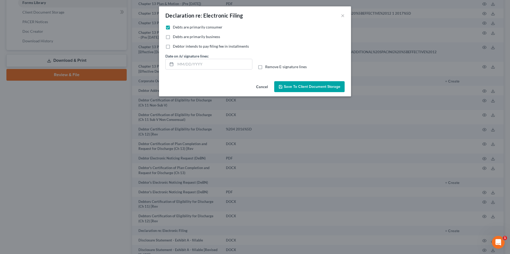
click at [265, 67] on label "Remove E-signature lines" at bounding box center [286, 66] width 42 height 5
click at [267, 67] on input "Remove E-signature lines" at bounding box center [268, 65] width 3 height 3
checkbox input "true"
drag, startPoint x: 301, startPoint y: 89, endPoint x: 384, endPoint y: 117, distance: 87.3
click at [307, 94] on div "Cancel Save to Client Document Storage" at bounding box center [255, 88] width 192 height 18
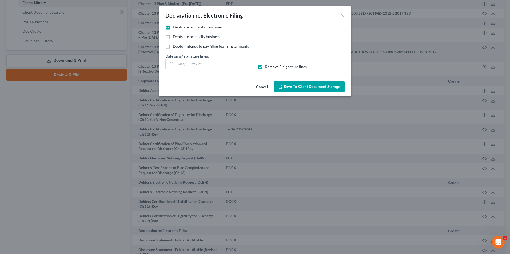
click at [300, 86] on span "Save to Client Document Storage" at bounding box center [312, 87] width 57 height 5
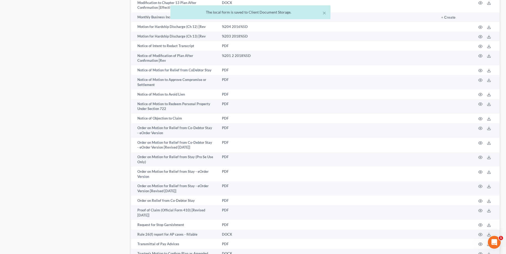
scroll to position [574, 0]
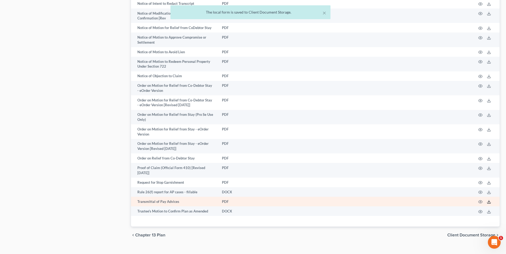
click at [491, 200] on icon at bounding box center [489, 202] width 4 height 4
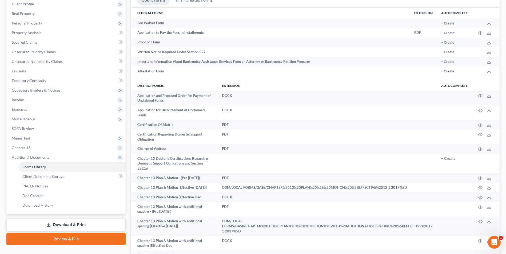
scroll to position [0, 0]
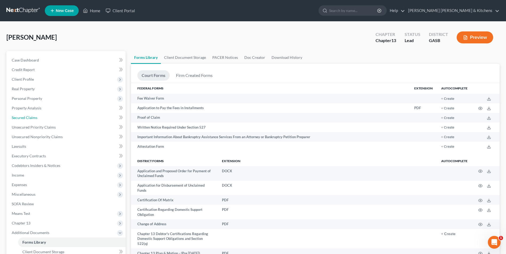
drag, startPoint x: 27, startPoint y: 115, endPoint x: 124, endPoint y: 129, distance: 98.2
click at [27, 115] on link "Secured Claims" at bounding box center [66, 118] width 118 height 10
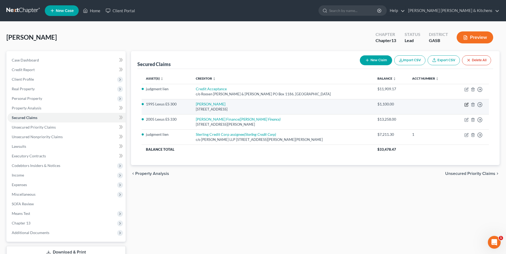
click at [465, 106] on icon "button" at bounding box center [466, 104] width 3 height 3
select select "10"
select select "2"
select select "0"
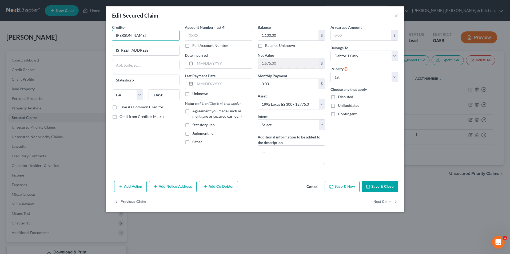
click at [147, 38] on input "[PERSON_NAME]" at bounding box center [145, 35] width 67 height 11
type input "[PERSON_NAME] Auto Sales"
click at [192, 109] on label "Agreement you made (such as mortgage or secured car loan)" at bounding box center [222, 114] width 60 height 11
click at [194, 109] on input "Agreement you made (such as mortgage or secured car loan)" at bounding box center [195, 110] width 3 height 3
checkbox input "true"
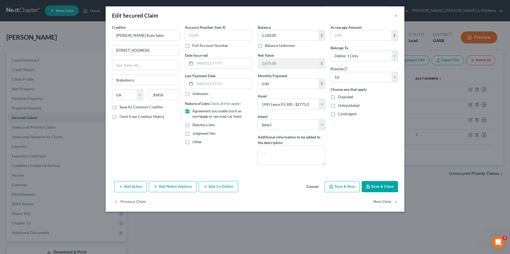
click at [373, 186] on button "Save & Close" at bounding box center [380, 186] width 36 height 11
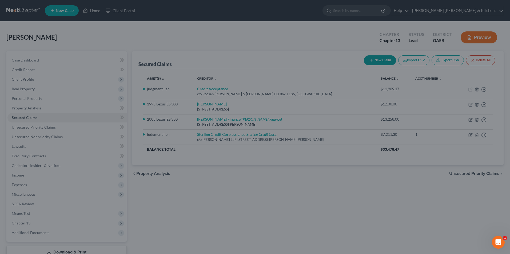
select select "2"
type input "0"
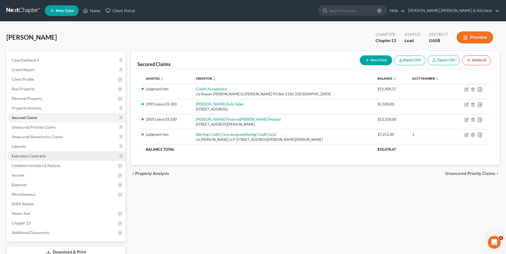
click at [41, 154] on span "Executory Contracts" at bounding box center [29, 156] width 34 height 5
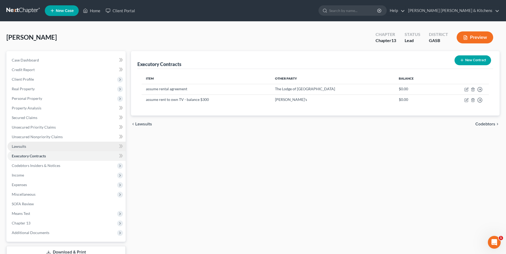
click at [25, 148] on span "Lawsuits" at bounding box center [19, 146] width 14 height 5
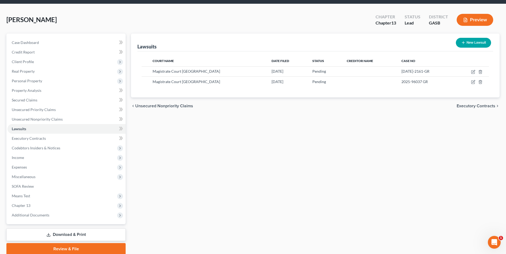
scroll to position [39, 0]
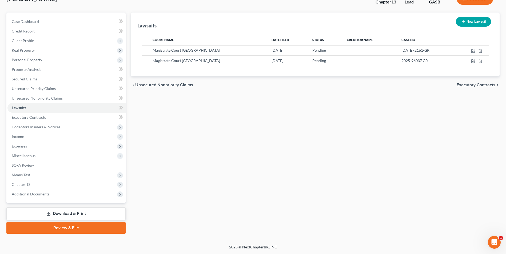
click at [67, 215] on link "Download & Print" at bounding box center [65, 214] width 119 height 13
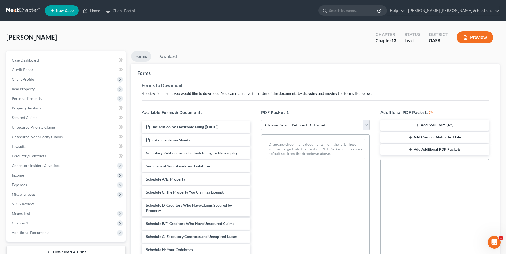
drag, startPoint x: 305, startPoint y: 125, endPoint x: 305, endPoint y: 129, distance: 3.7
click at [305, 125] on select "Choose Default Petition PDF Packet Complete Bankruptcy Petition (all forms and …" at bounding box center [315, 125] width 109 height 11
select select "0"
click at [261, 120] on select "Choose Default Petition PDF Packet Complete Bankruptcy Petition (all forms and …" at bounding box center [315, 125] width 109 height 11
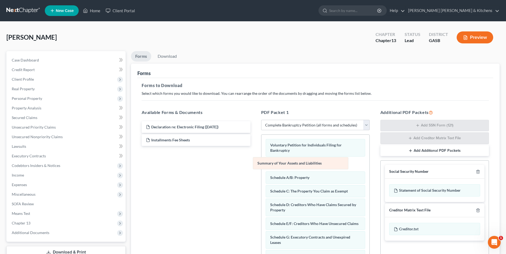
drag, startPoint x: 297, startPoint y: 168, endPoint x: 191, endPoint y: 161, distance: 105.9
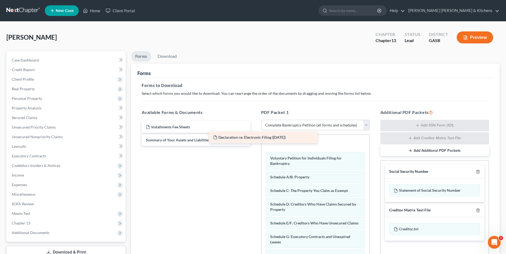
drag, startPoint x: 197, startPoint y: 127, endPoint x: 279, endPoint y: 138, distance: 82.9
click at [254, 138] on div "Declaration re: Electronic Filing ([DATE]) Declaration re: Electronic Filing ([…" at bounding box center [195, 133] width 117 height 25
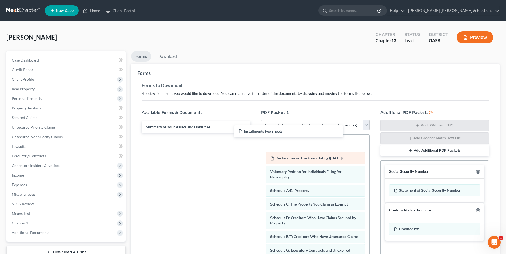
drag, startPoint x: 185, startPoint y: 130, endPoint x: 287, endPoint y: 154, distance: 105.5
click at [254, 133] on div "Installments Fee Sheets Installments Fee Sheets Summary of Your Assets and Liab…" at bounding box center [195, 127] width 117 height 12
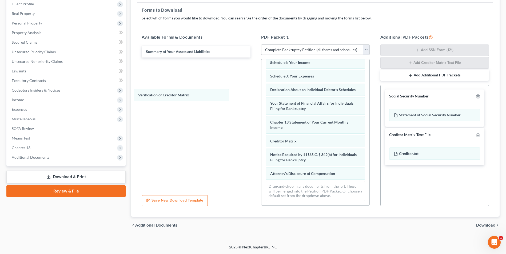
scroll to position [151, 0]
drag, startPoint x: 294, startPoint y: 141, endPoint x: 211, endPoint y: 105, distance: 90.1
click at [261, 88] on div "Verification of Creditor Matrix Installments Fee Sheets Declaration re: Electro…" at bounding box center [315, 60] width 108 height 292
click at [484, 225] on span "Download" at bounding box center [485, 226] width 19 height 4
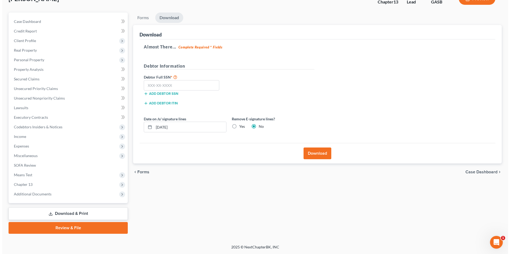
scroll to position [39, 0]
click at [171, 88] on input "text" at bounding box center [179, 85] width 75 height 11
type input "260-37-5714"
drag, startPoint x: 182, startPoint y: 125, endPoint x: 133, endPoint y: 132, distance: 49.5
click at [139, 132] on div "Date on /s/ signature lines [DATE]" at bounding box center [183, 124] width 88 height 16
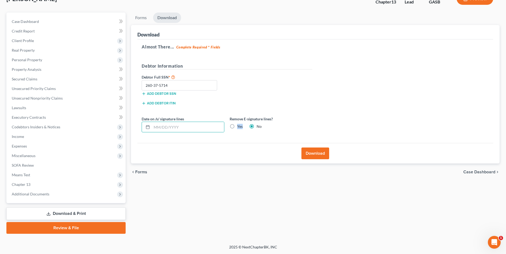
drag, startPoint x: 235, startPoint y: 126, endPoint x: 240, endPoint y: 129, distance: 5.7
click at [237, 126] on label "Yes" at bounding box center [240, 126] width 6 height 5
drag, startPoint x: 240, startPoint y: 129, endPoint x: 241, endPoint y: 136, distance: 6.8
click at [237, 127] on label "Yes" at bounding box center [240, 126] width 6 height 5
click at [239, 127] on input "Yes" at bounding box center [240, 125] width 3 height 3
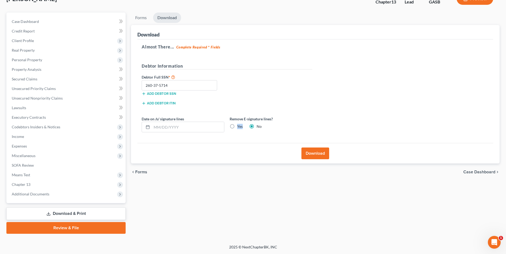
radio input "true"
radio input "false"
drag, startPoint x: 315, startPoint y: 155, endPoint x: 322, endPoint y: 127, distance: 28.7
click at [315, 155] on button "Download" at bounding box center [315, 154] width 28 height 12
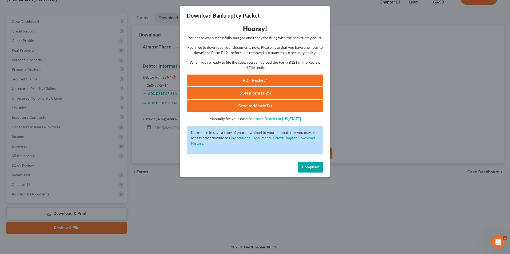
click at [258, 92] on link "SSN (Form B121)" at bounding box center [255, 93] width 137 height 12
drag, startPoint x: 235, startPoint y: 81, endPoint x: 267, endPoint y: 82, distance: 32.0
click at [235, 81] on link "PDF Packet 1" at bounding box center [255, 81] width 137 height 12
